Goal: Task Accomplishment & Management: Manage account settings

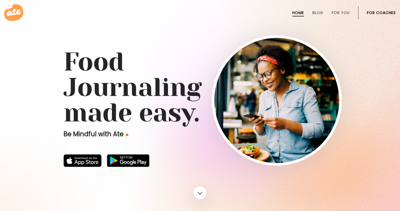
click at [376, 11] on link "For Coaches" at bounding box center [381, 13] width 29 height 4
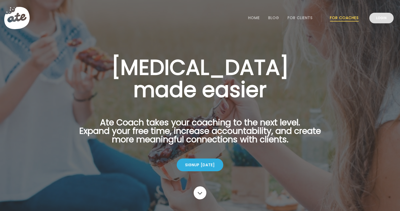
click at [390, 17] on link "Login" at bounding box center [382, 18] width 24 height 11
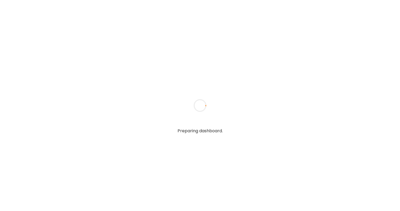
type textarea "**********"
type input "**********"
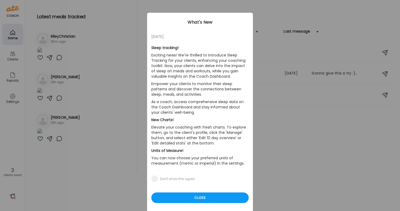
click at [214, 73] on p "Exciting news! We're thrilled to introduce Sleep Tracking for your clients, enh…" at bounding box center [199, 65] width 97 height 29
click at [213, 199] on div "Close" at bounding box center [199, 197] width 97 height 11
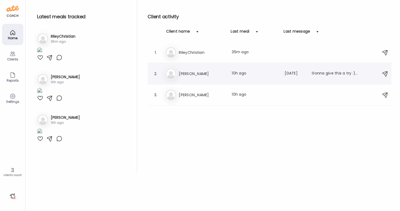
click at [197, 79] on div "Ji Jill Last meal: 10h ago Last message: 207d ago Gonna give this a try :). Wil…" at bounding box center [270, 74] width 211 height 12
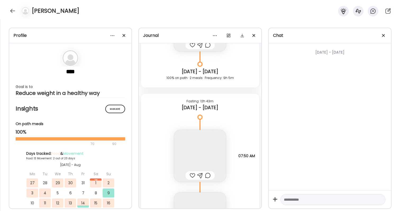
scroll to position [5259, 0]
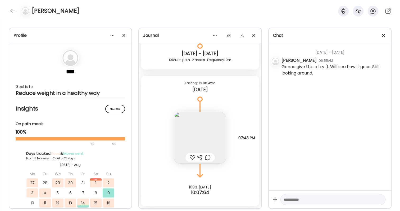
click at [203, 120] on img at bounding box center [200, 138] width 52 height 52
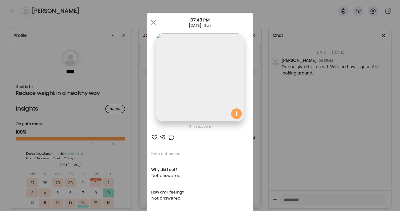
click at [286, 139] on div "Ate Coach Dashboard Wahoo! It’s official Take a moment to set up your Coach Pro…" at bounding box center [200, 105] width 400 height 211
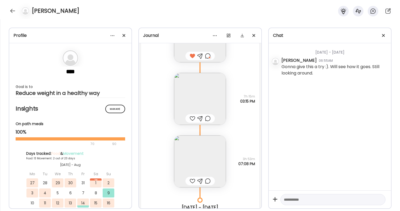
scroll to position [4907, 0]
click at [10, 9] on div at bounding box center [12, 11] width 8 height 8
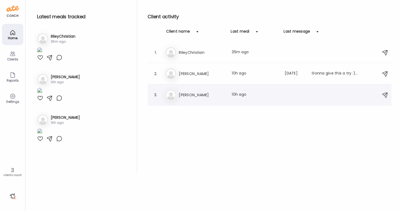
click at [201, 89] on div "Me Megan Last meal: 10h ago" at bounding box center [270, 95] width 211 height 12
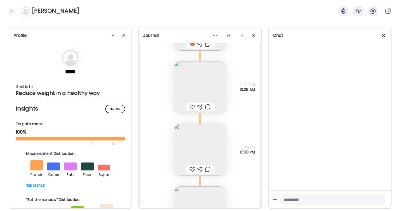
scroll to position [15358, 0]
